Goal: Unclear

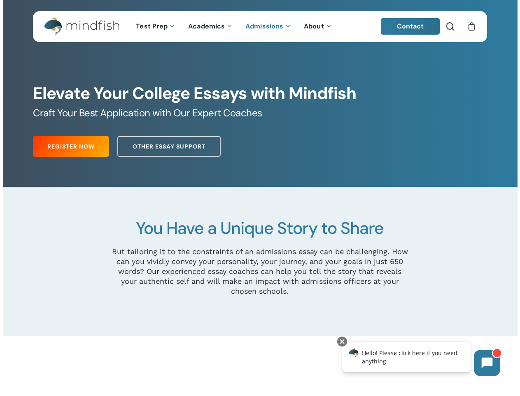
click at [260, 198] on div at bounding box center [260, 261] width 515 height 149
click at [487, 363] on icon at bounding box center [487, 362] width 11 height 11
click at [407, 356] on div "Hello! Please click here if you need anything." at bounding box center [406, 356] width 129 height 30
click at [342, 341] on div at bounding box center [342, 341] width 10 height 10
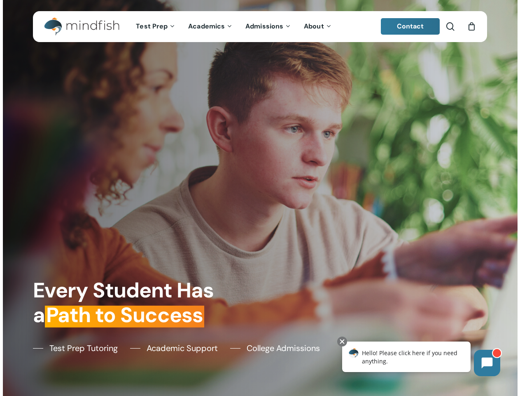
click at [260, 198] on div "Every Student Has a Path to Success Test Prep Tutoring Academic Support College…" at bounding box center [260, 198] width 464 height 396
click at [487, 363] on icon at bounding box center [487, 362] width 11 height 11
click at [407, 356] on div "Hello! Please click here if you need anything." at bounding box center [406, 356] width 129 height 30
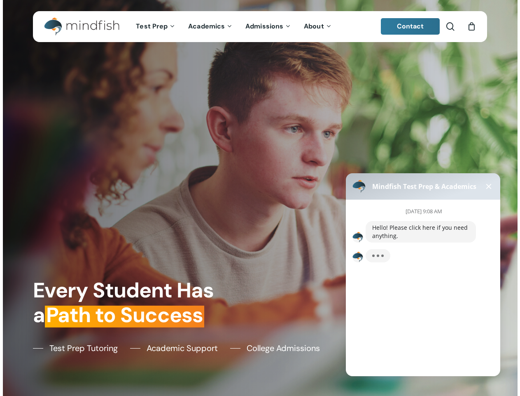
click at [342, 341] on body "Mindfish Test Prep & Academics [DATE] 9:08 AM Hello! Please click here if you n…" at bounding box center [423, 273] width 164 height 216
